Goal: Task Accomplishment & Management: Manage account settings

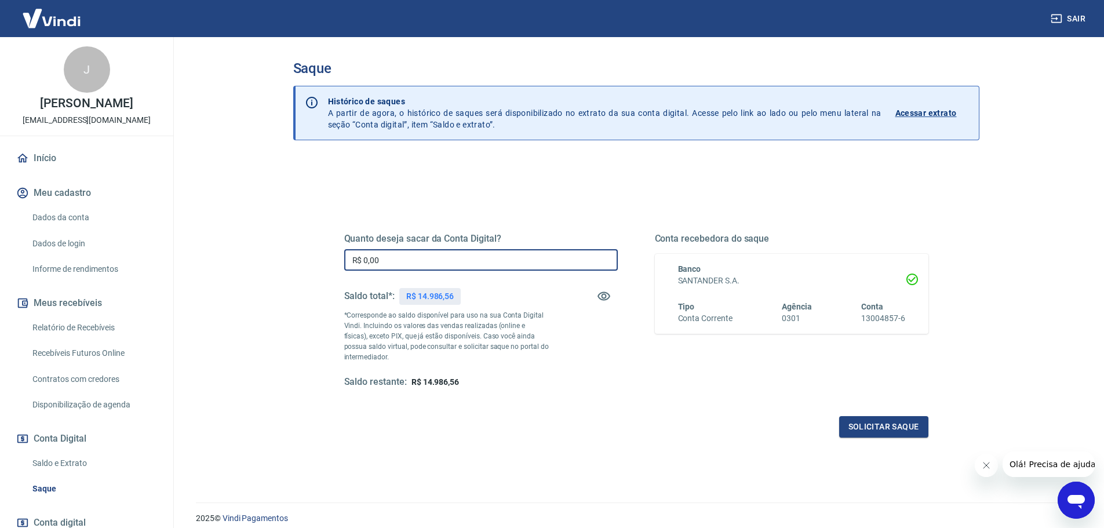
click at [459, 262] on input "R$ 0,00" at bounding box center [480, 259] width 273 height 21
type input "R$ 14.986,00"
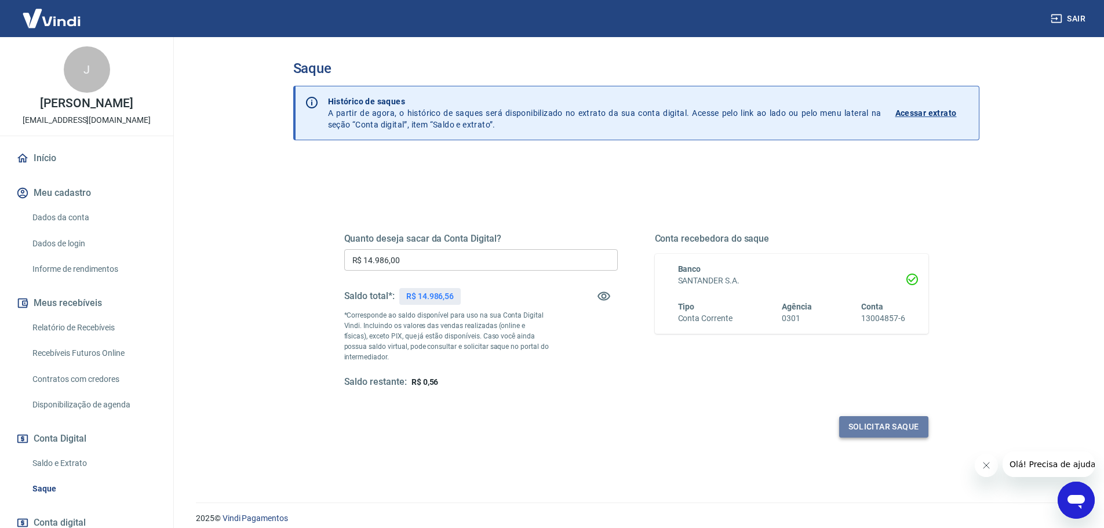
click at [897, 432] on button "Solicitar saque" at bounding box center [883, 426] width 89 height 21
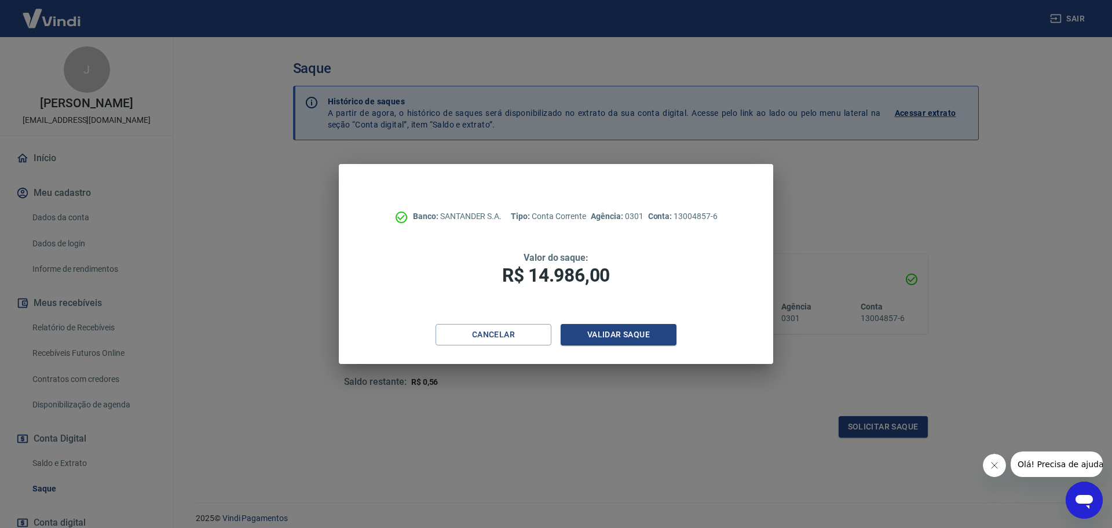
click at [604, 317] on div "Banco: SANTANDER S.A. Tipo: Conta Corrente Agência: 0301 Conta: 13004857-6 Valo…" at bounding box center [556, 244] width 434 height 160
click at [608, 331] on button "Validar saque" at bounding box center [619, 334] width 116 height 21
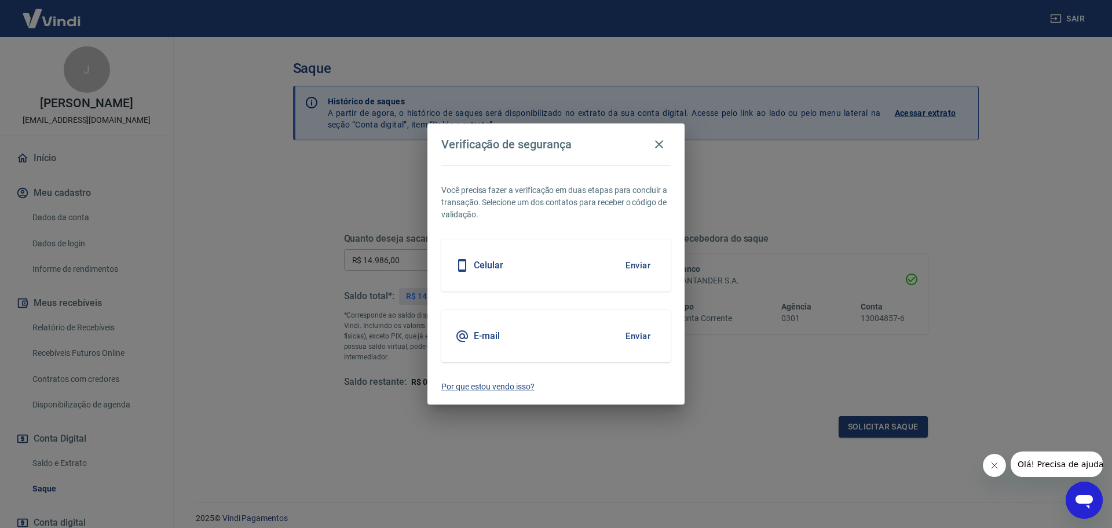
click at [637, 336] on button "Enviar" at bounding box center [638, 336] width 38 height 24
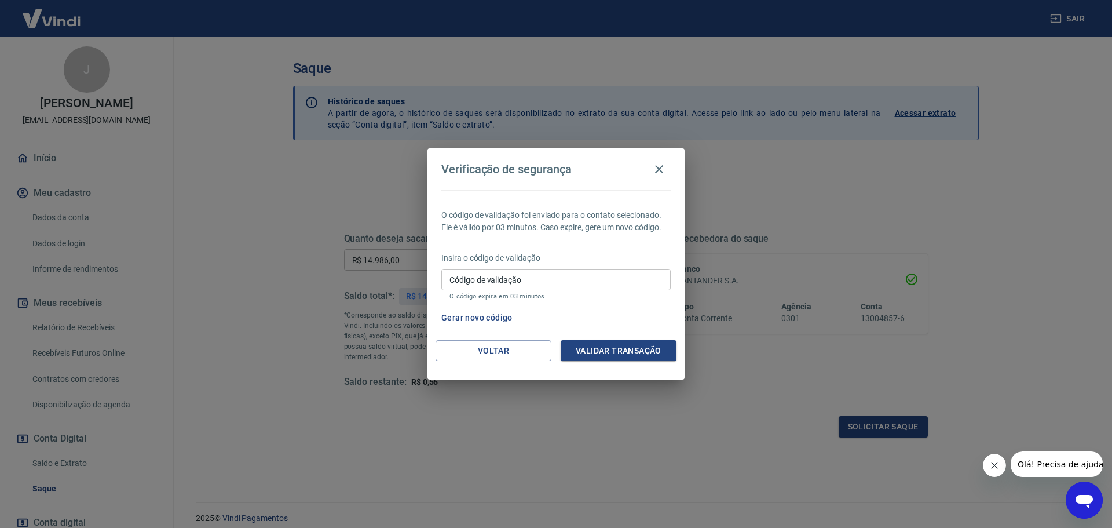
click at [556, 283] on input "Código de validação" at bounding box center [555, 279] width 229 height 21
paste input "103555"
type input "103555"
click at [620, 346] on button "Validar transação" at bounding box center [619, 350] width 116 height 21
